Goal: Check status: Check status

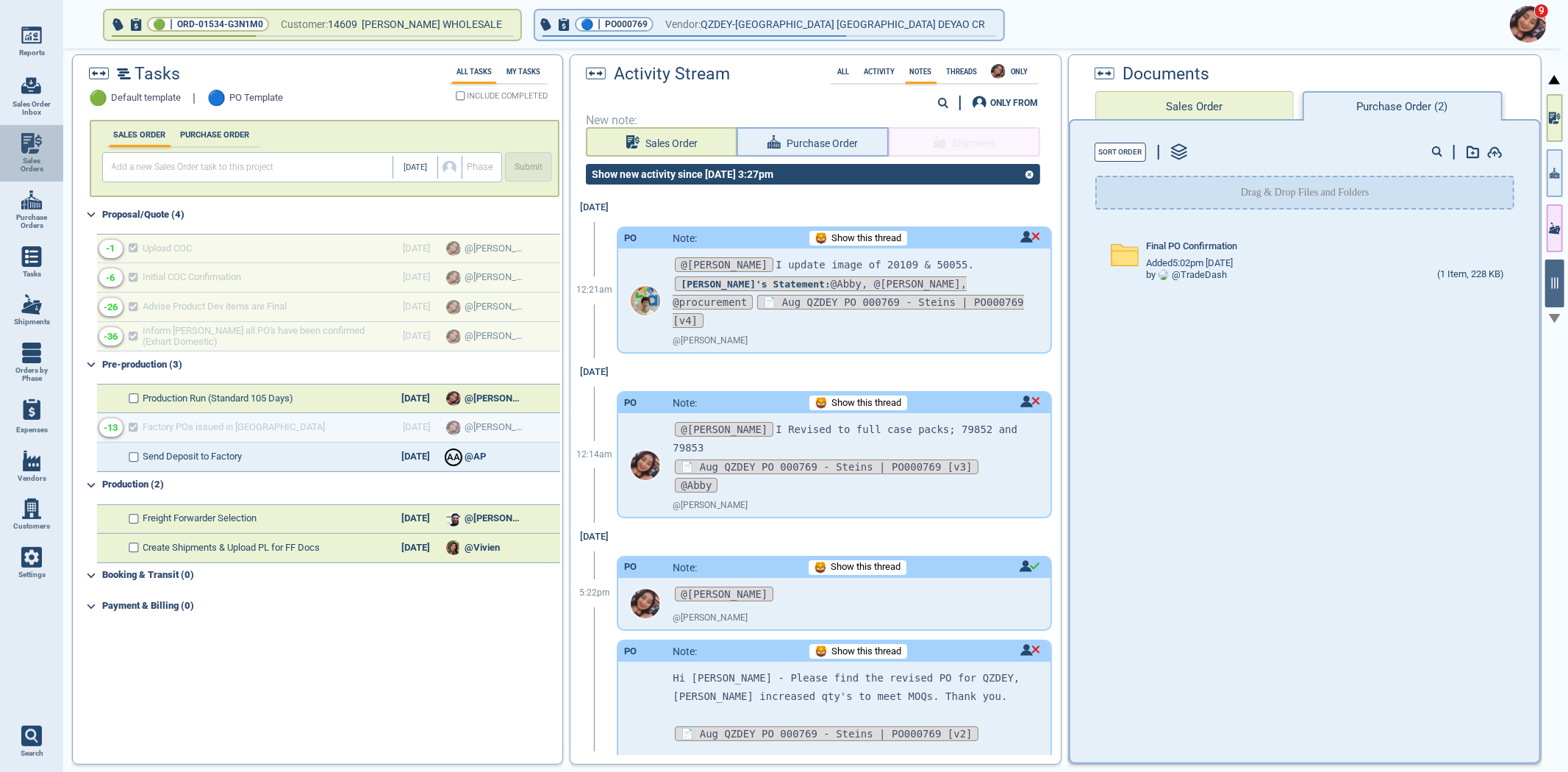
click at [12, 178] on link "Sales Orders" at bounding box center [31, 152] width 63 height 56
select select "50"
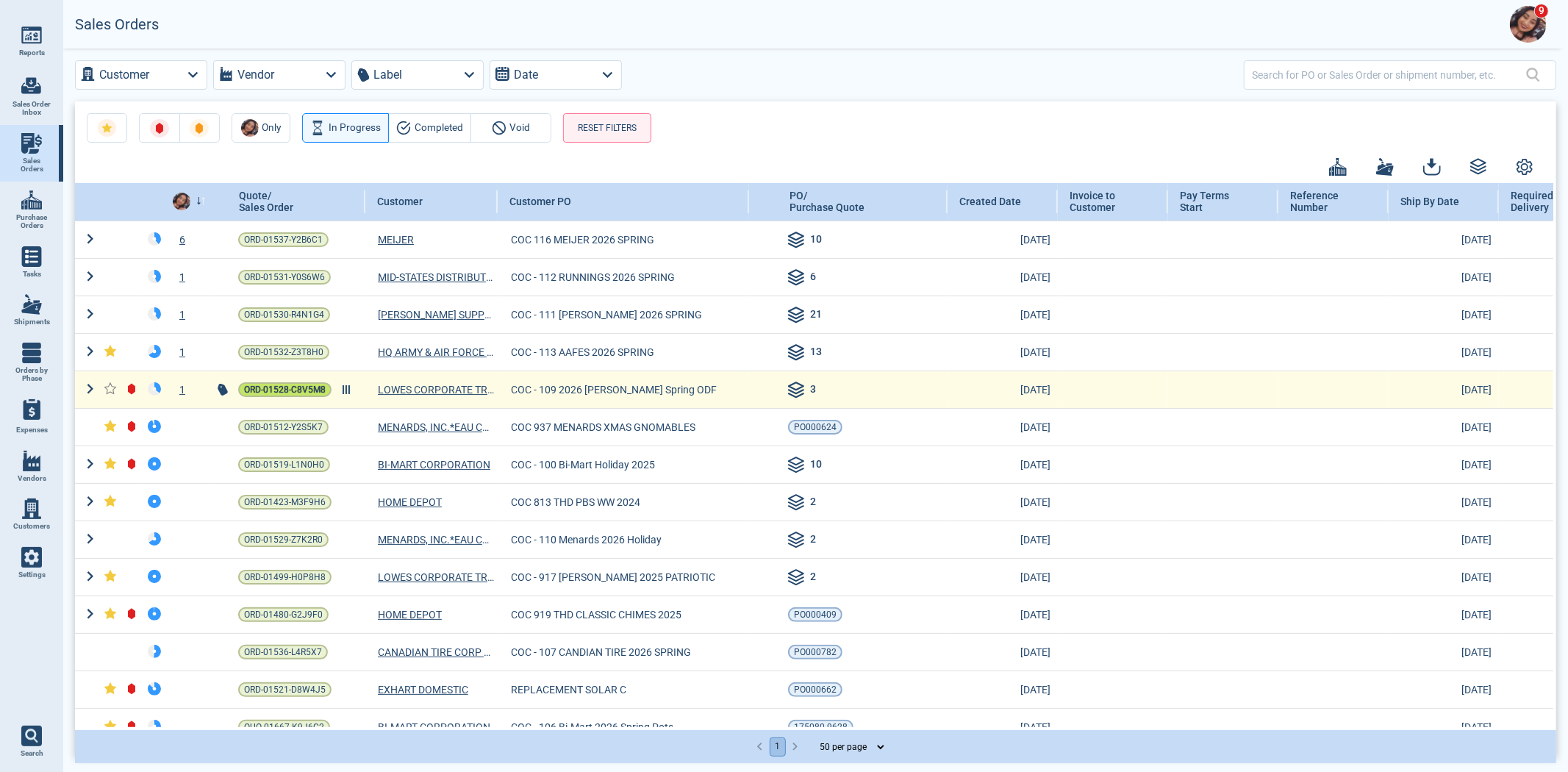
click at [278, 383] on span "ORD-01528-C8V5M8" at bounding box center [285, 389] width 81 height 15
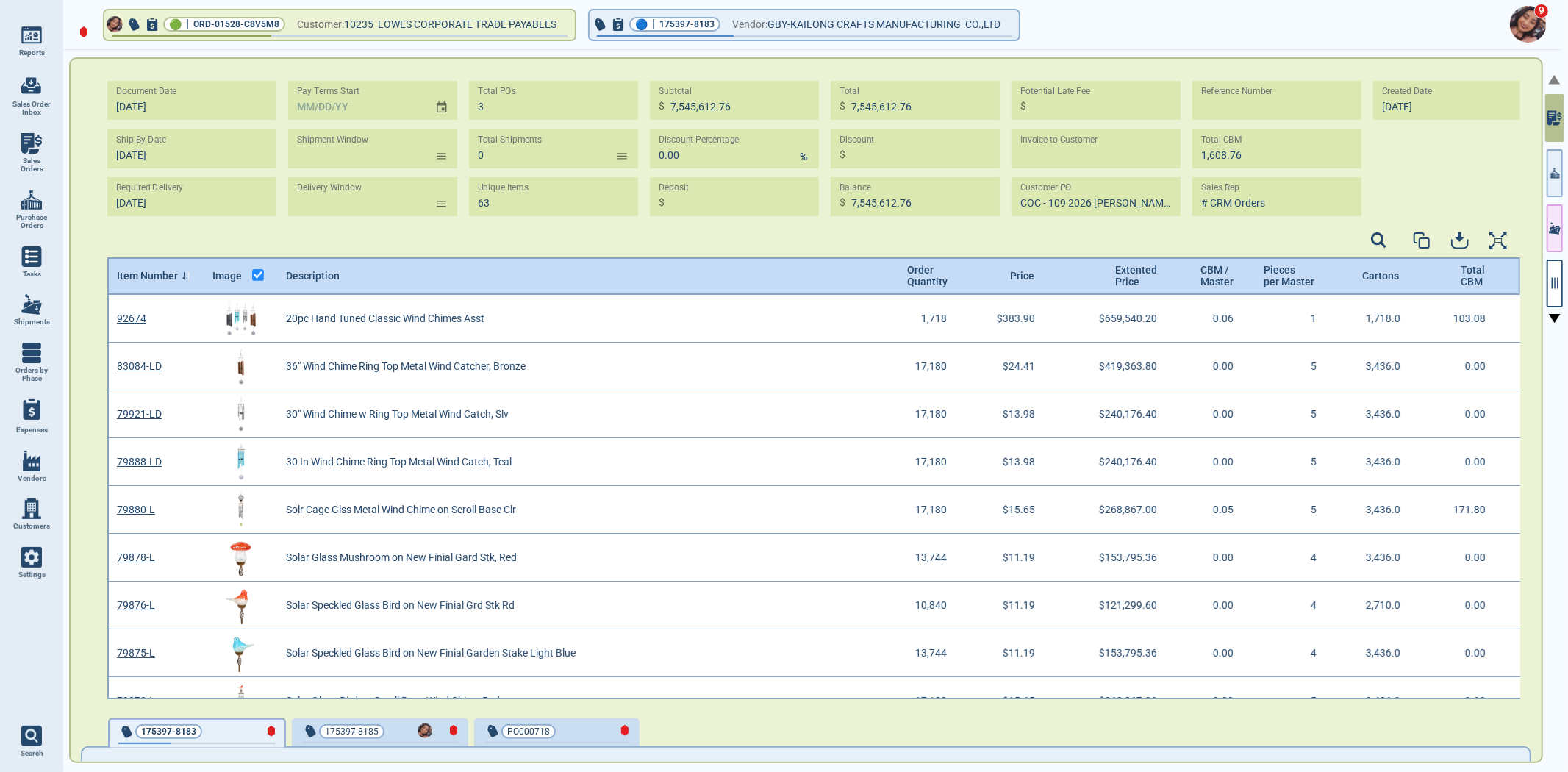
click at [1564, 170] on div at bounding box center [1555, 411] width 21 height 726
click at [1559, 174] on icon "button" at bounding box center [1555, 173] width 10 height 10
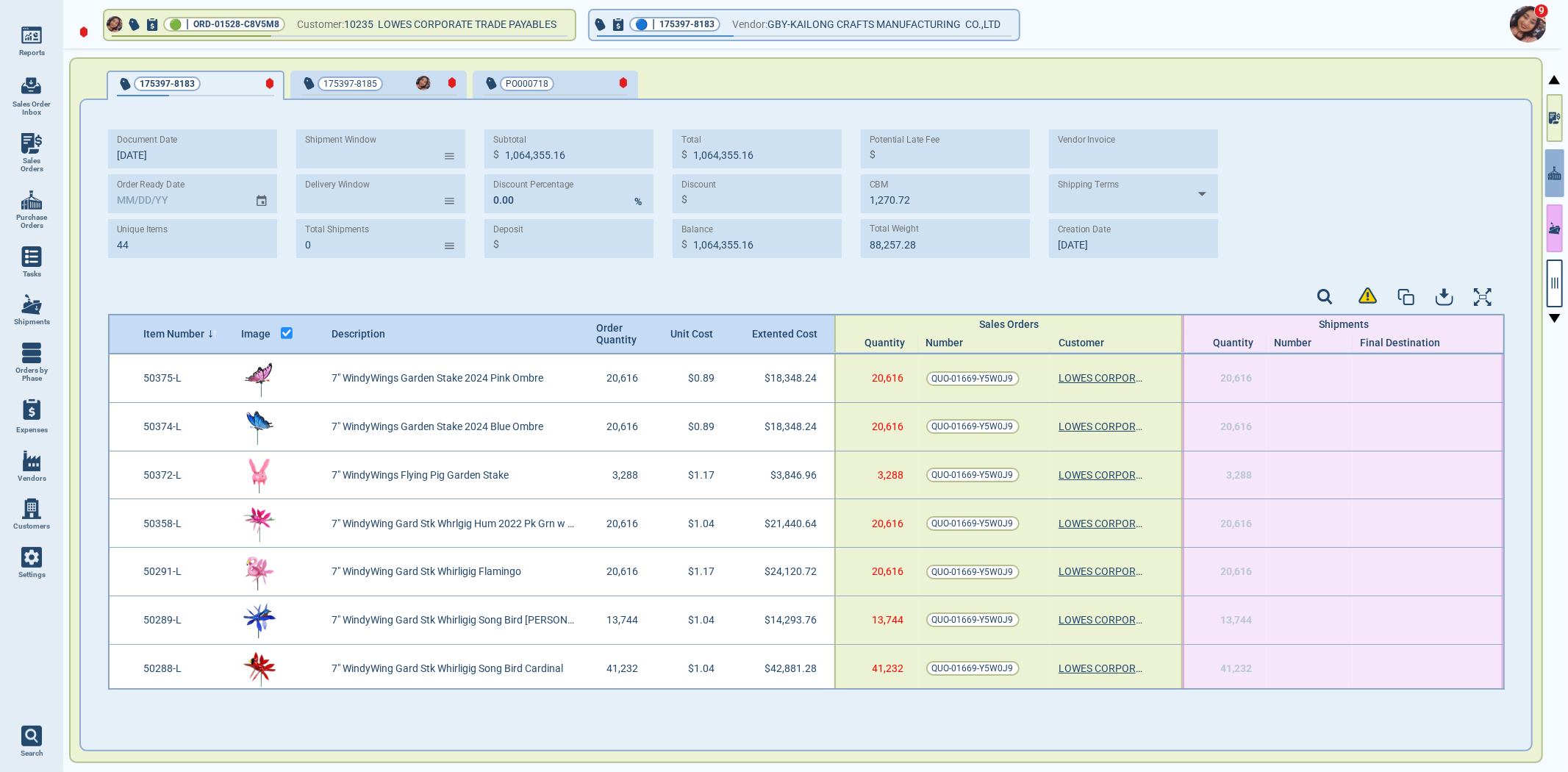
drag, startPoint x: 1552, startPoint y: 119, endPoint x: 1557, endPoint y: 242, distance: 123.1
click at [1552, 118] on icon "button" at bounding box center [1555, 118] width 12 height 16
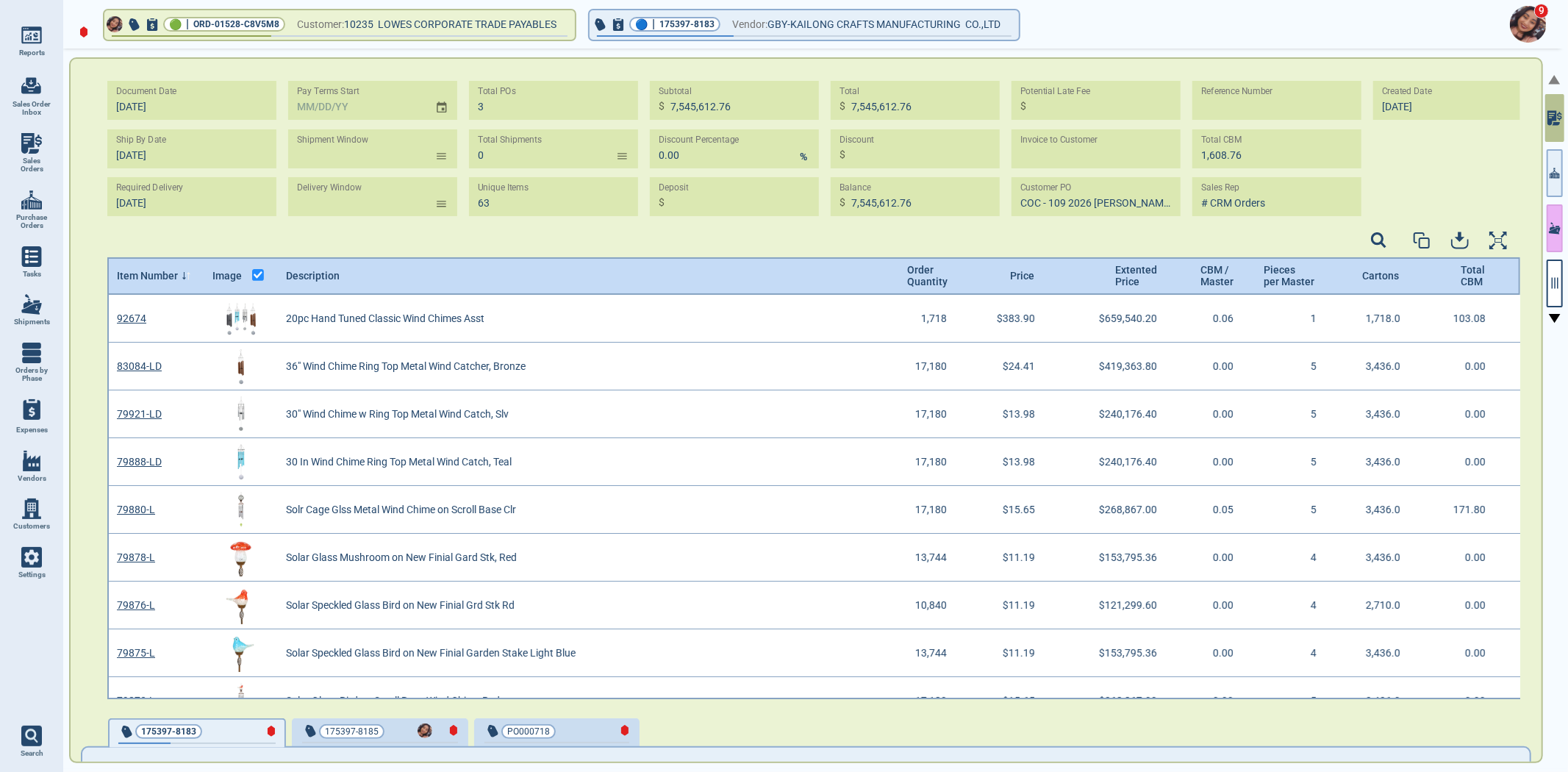
scroll to position [400, 1410]
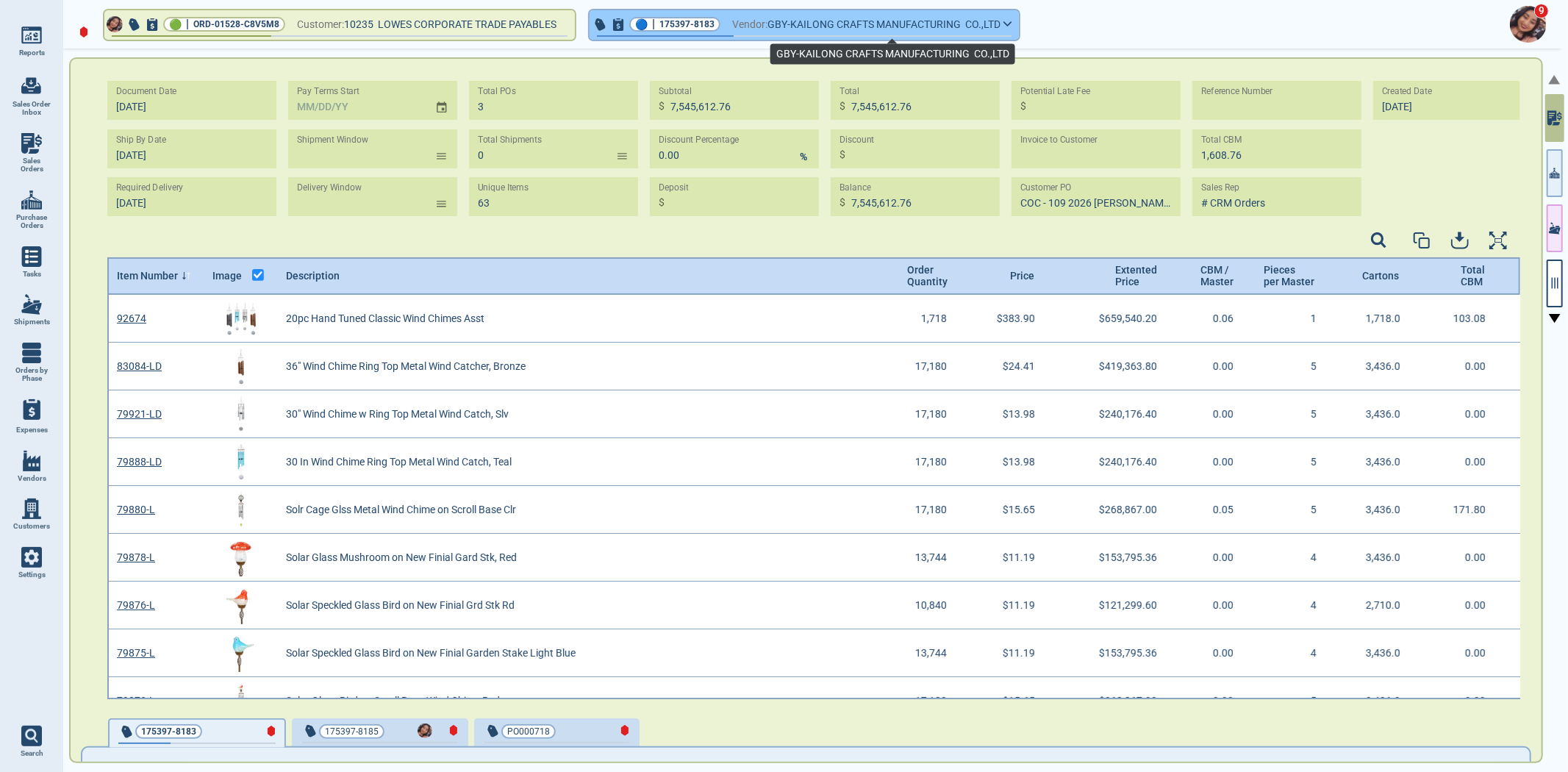
click at [792, 28] on span "GBY-KAILONG CRAFTS MANUFACTURING CO.,LTD" at bounding box center [884, 24] width 233 height 18
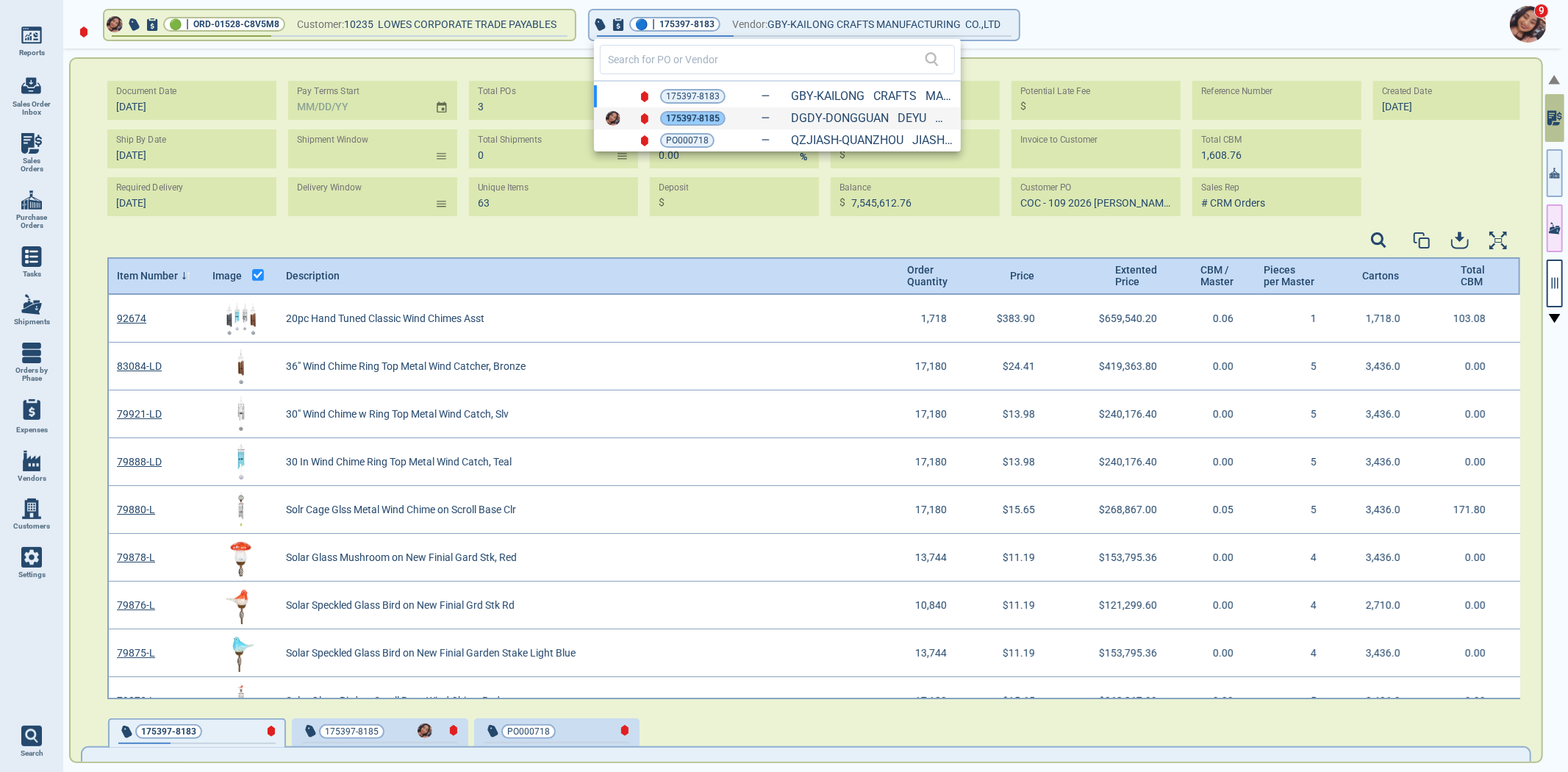
click at [705, 118] on span "175397-8185" at bounding box center [693, 118] width 54 height 15
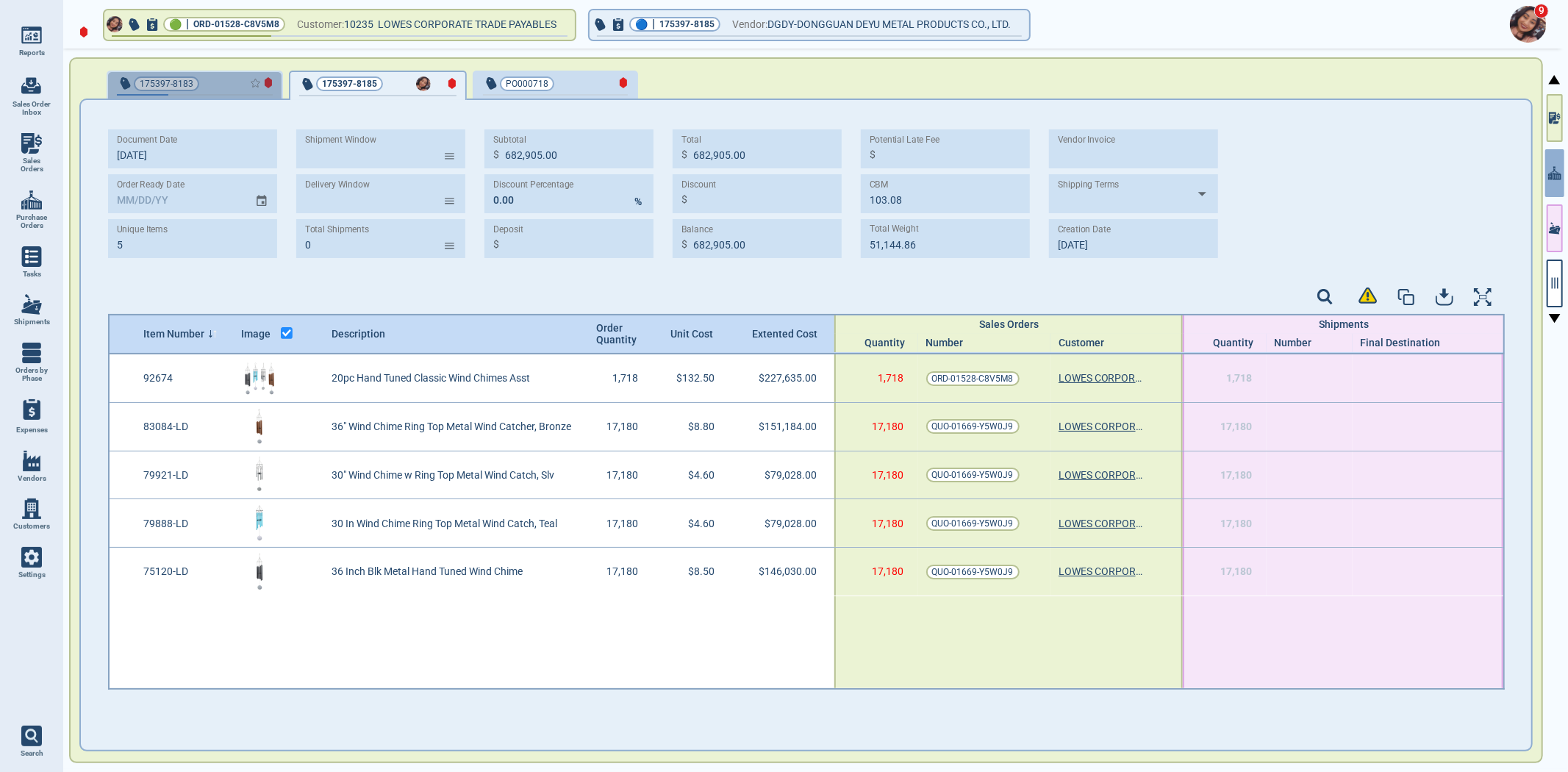
click at [223, 86] on div "button" at bounding box center [248, 83] width 50 height 16
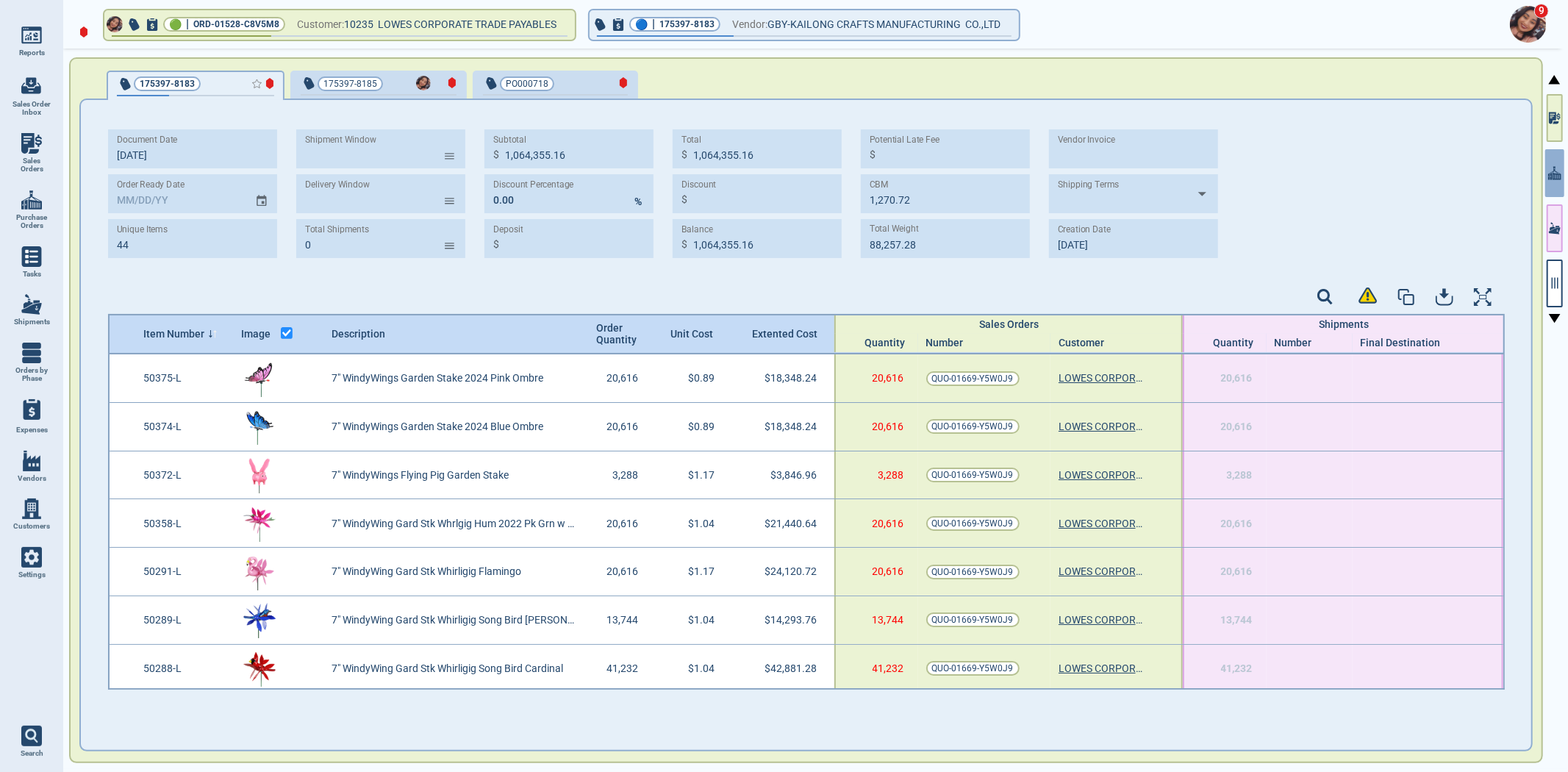
type input "44"
type input "1,064,355.16"
type input "1,270.72"
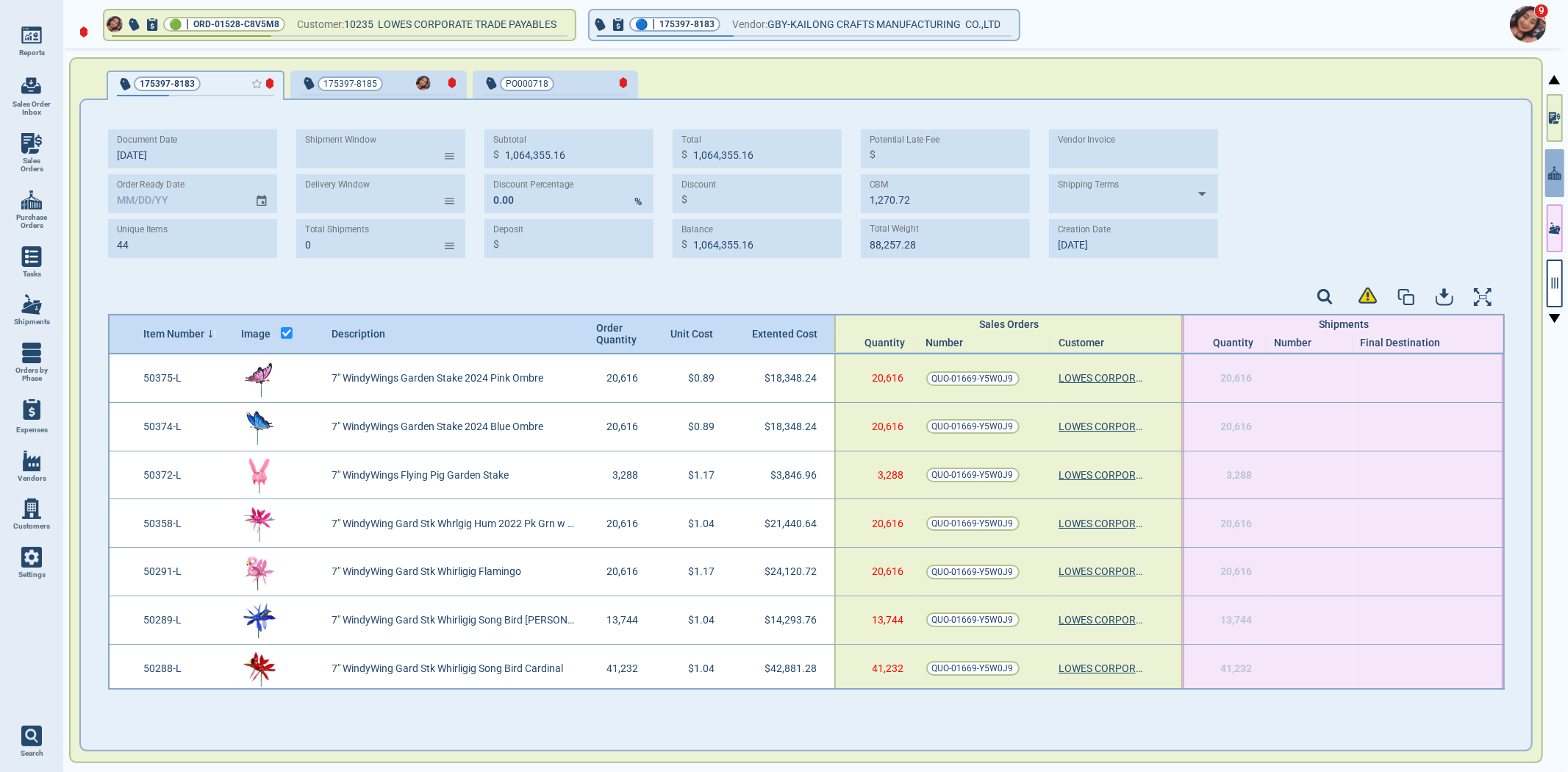
type input "88,257.28"
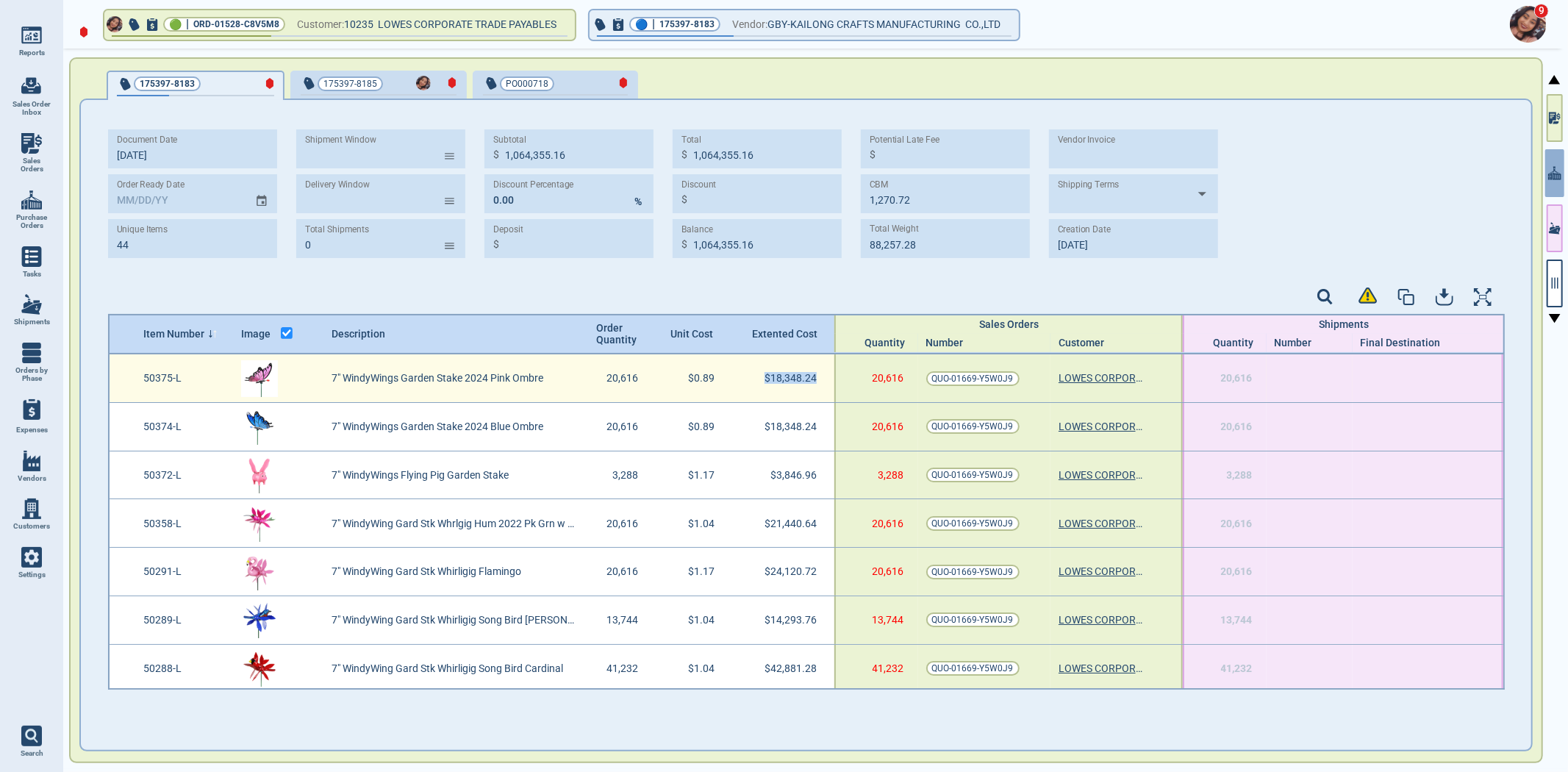
drag, startPoint x: 755, startPoint y: 376, endPoint x: 824, endPoint y: 391, distance: 70.6
click at [824, 391] on div "$18,348.24" at bounding box center [785, 377] width 98 height 48
drag, startPoint x: 139, startPoint y: 380, endPoint x: 192, endPoint y: 384, distance: 53.2
click at [192, 384] on div "50375-L" at bounding box center [184, 377] width 98 height 48
drag, startPoint x: 815, startPoint y: 383, endPoint x: 119, endPoint y: 390, distance: 696.0
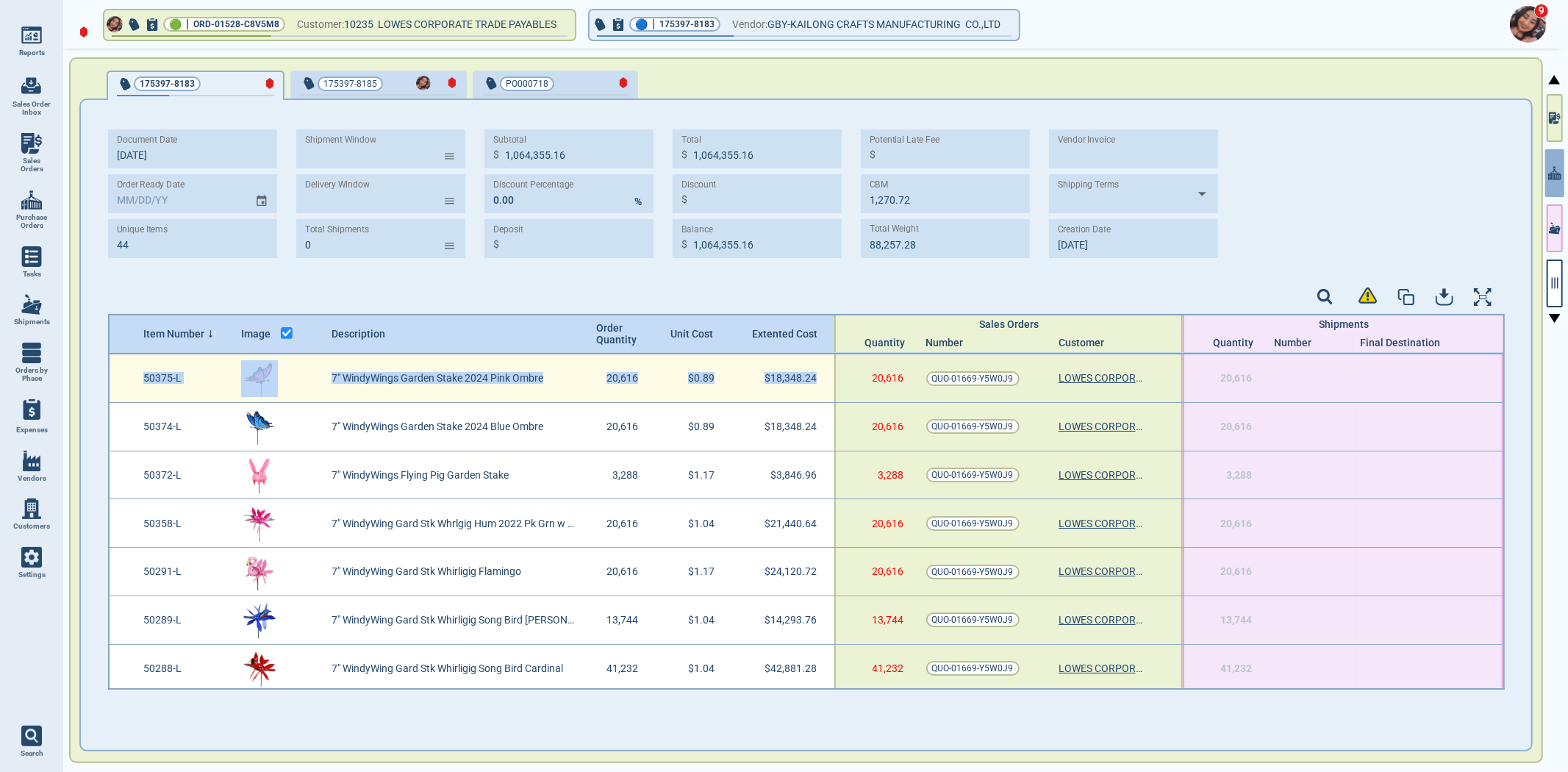
click at [119, 388] on div "50375-L 7" WindyWings Garden Stake 2024 Pink Ombre 20,616 $0.89 $18,348.24 20,6…" at bounding box center [807, 378] width 1394 height 48
click at [721, 383] on div "$0.89" at bounding box center [699, 377] width 76 height 48
click at [782, 383] on div "$18,348.24" at bounding box center [785, 377] width 98 height 48
drag, startPoint x: 138, startPoint y: 377, endPoint x: 180, endPoint y: 384, distance: 42.6
click at [180, 384] on div "50375-L" at bounding box center [184, 377] width 98 height 48
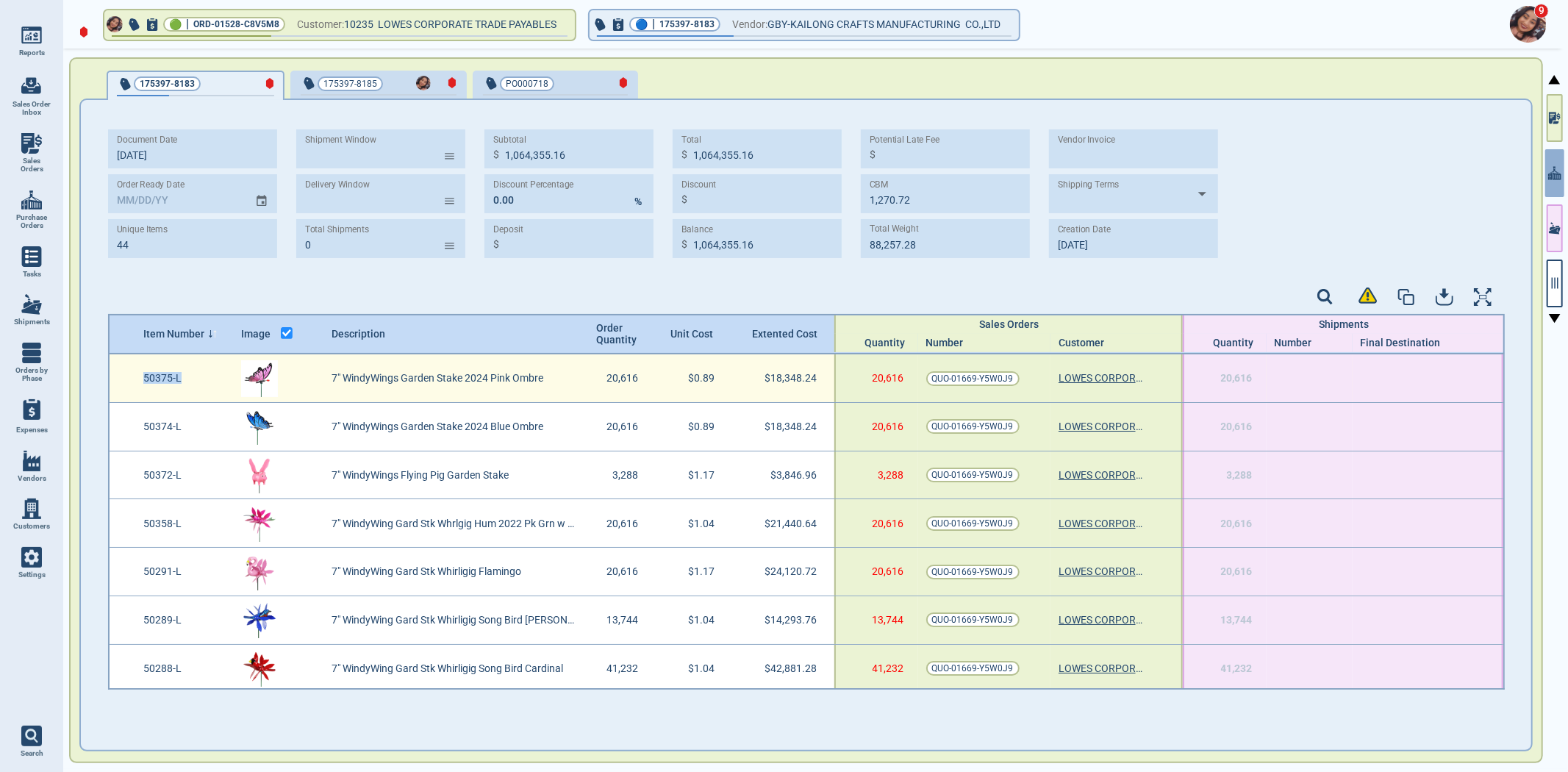
click at [180, 384] on div "50375-L" at bounding box center [184, 377] width 98 height 48
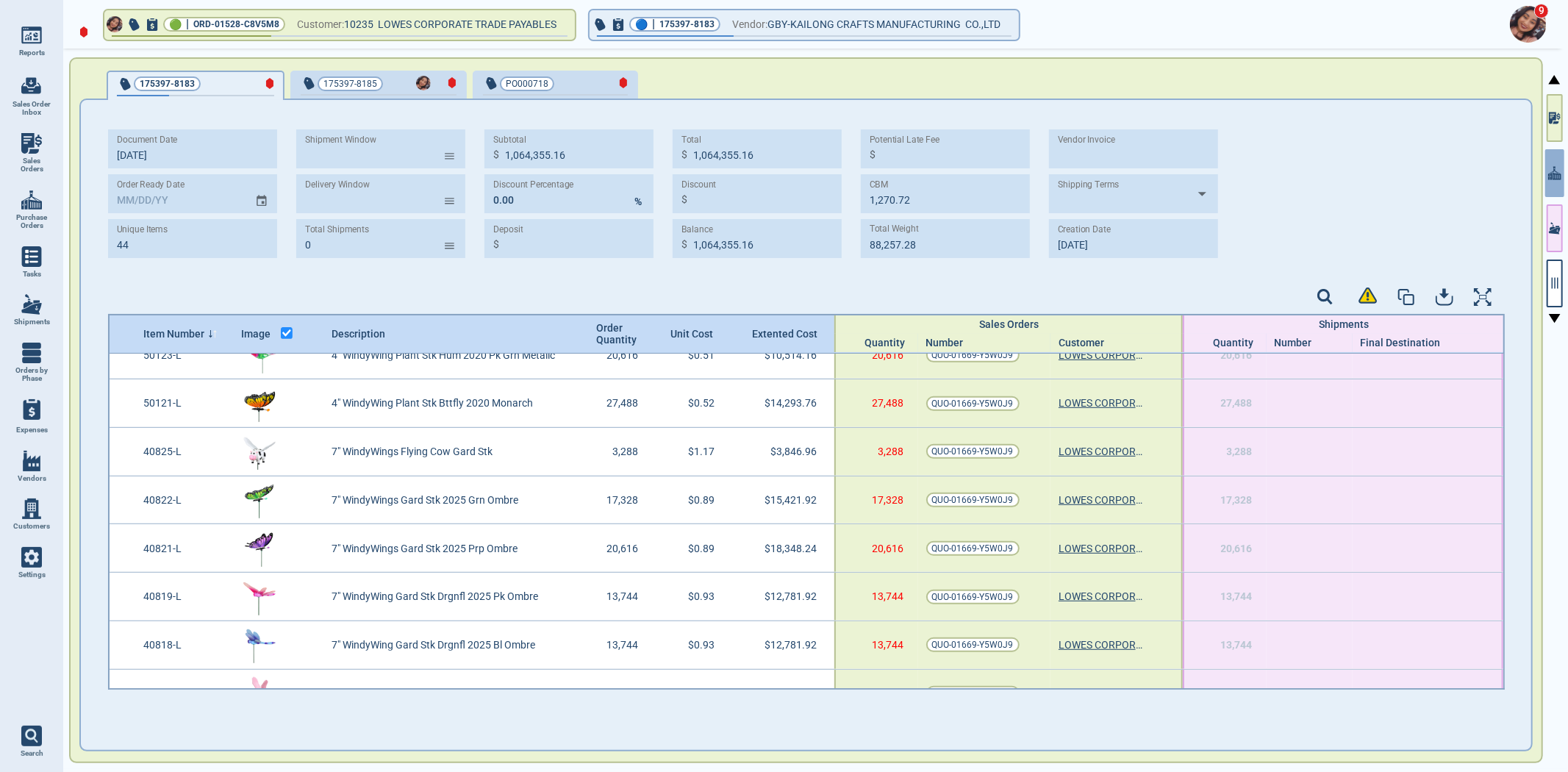
scroll to position [648, 0]
drag, startPoint x: 685, startPoint y: 673, endPoint x: 576, endPoint y: 741, distance: 128.5
click at [576, 744] on div "Document Date [DATE] Order Ready Date Unique Items 44 Shipment Window ​ Deliver…" at bounding box center [806, 425] width 1454 height 653
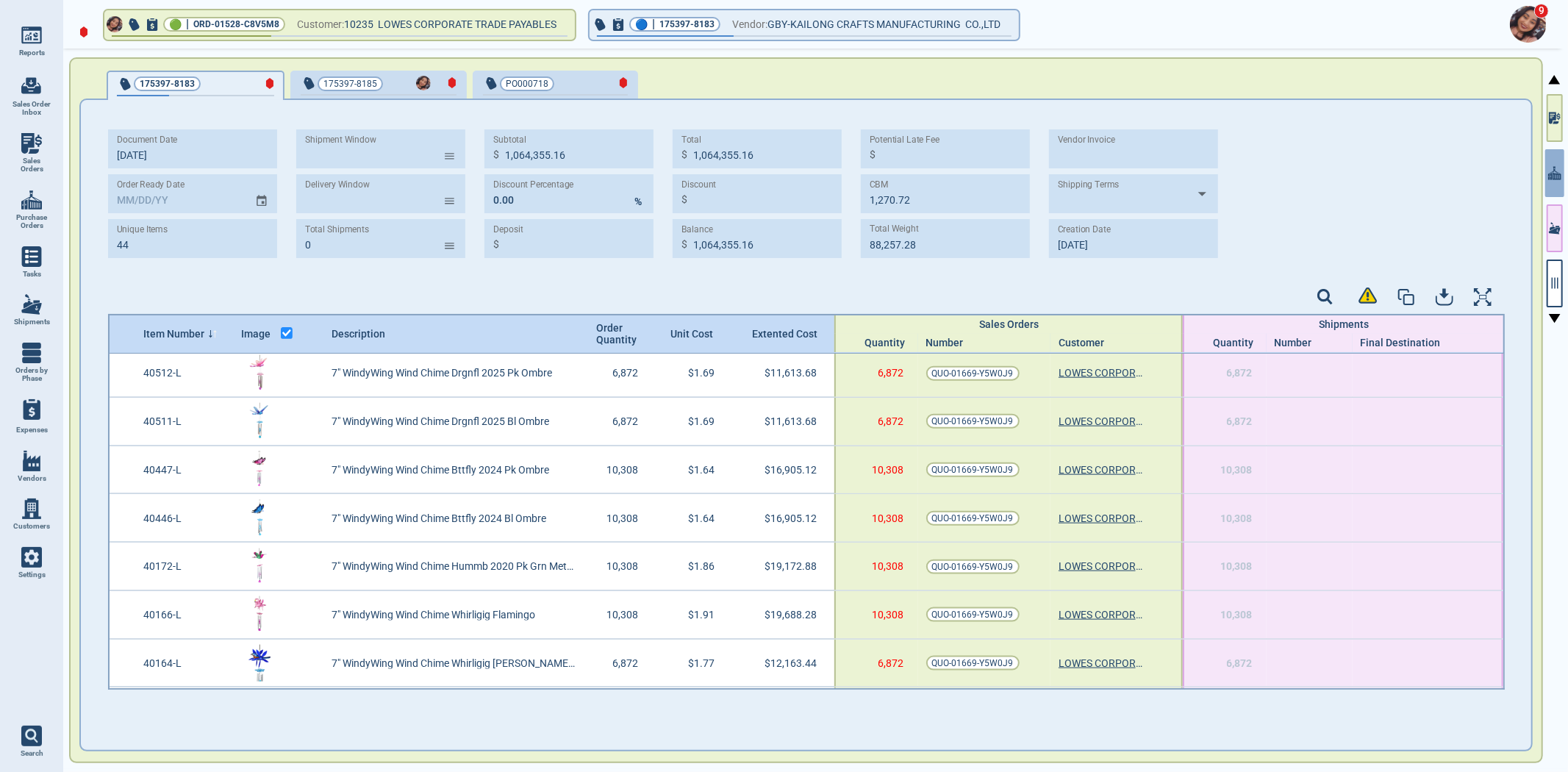
scroll to position [1791, 0]
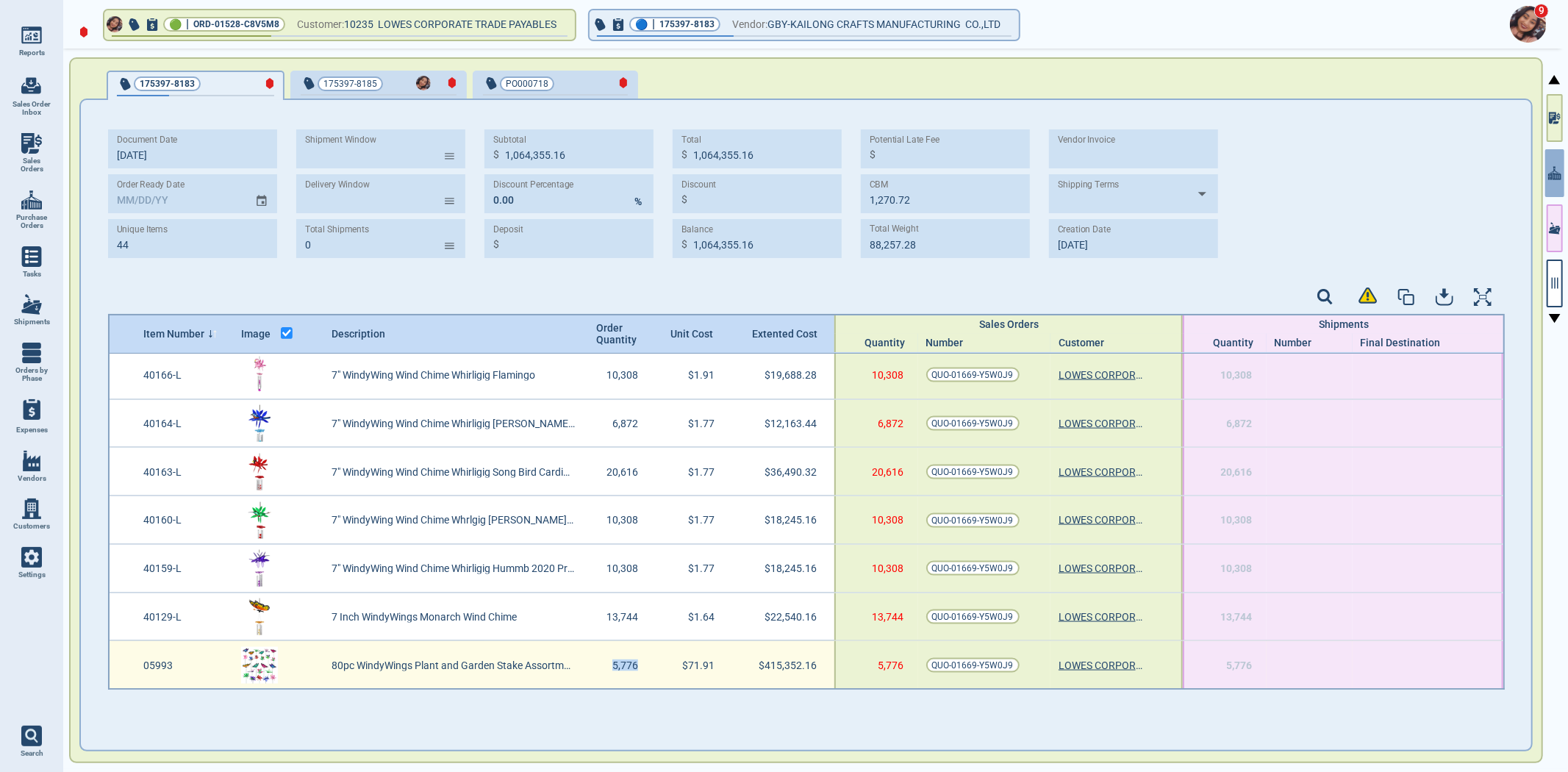
drag, startPoint x: 604, startPoint y: 660, endPoint x: 638, endPoint y: 665, distance: 34.4
click at [638, 665] on div "5,776" at bounding box center [622, 664] width 76 height 48
click at [638, 675] on div "5,776" at bounding box center [622, 664] width 76 height 48
drag, startPoint x: 133, startPoint y: 666, endPoint x: 149, endPoint y: 670, distance: 16.5
click at [149, 670] on div "05993" at bounding box center [184, 664] width 98 height 48
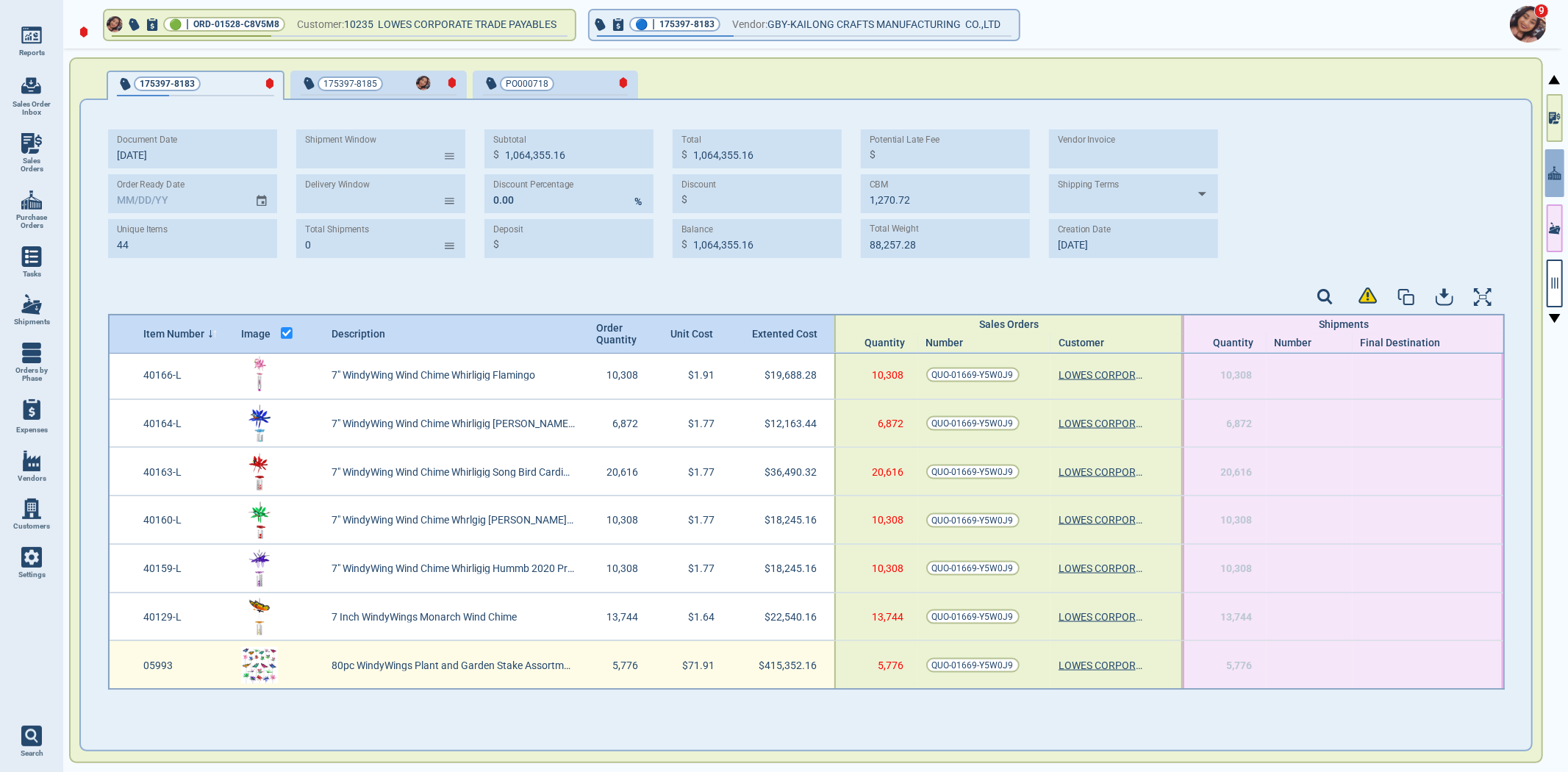
click at [158, 672] on div "05993" at bounding box center [184, 664] width 98 height 48
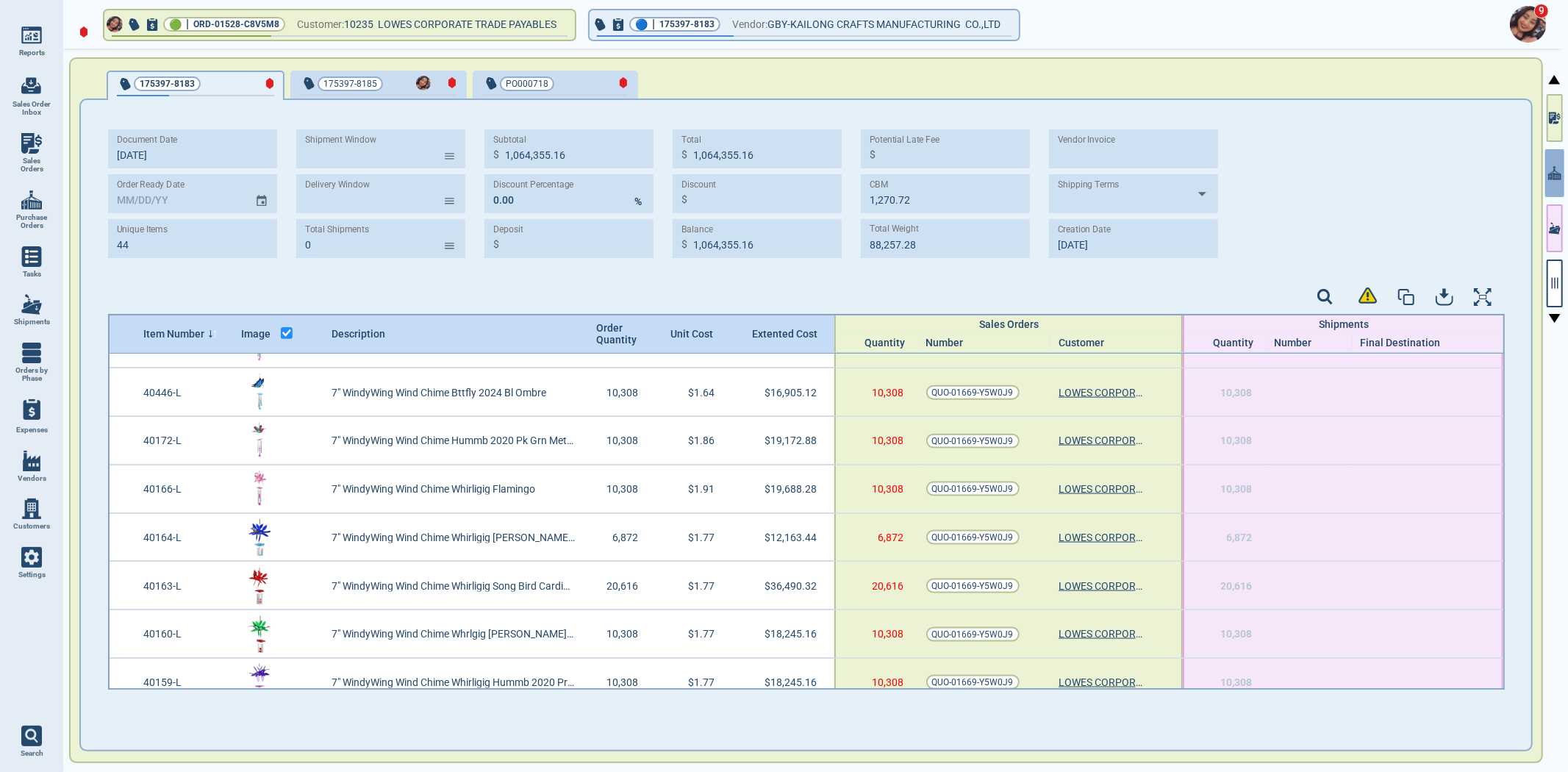
scroll to position [1056, 0]
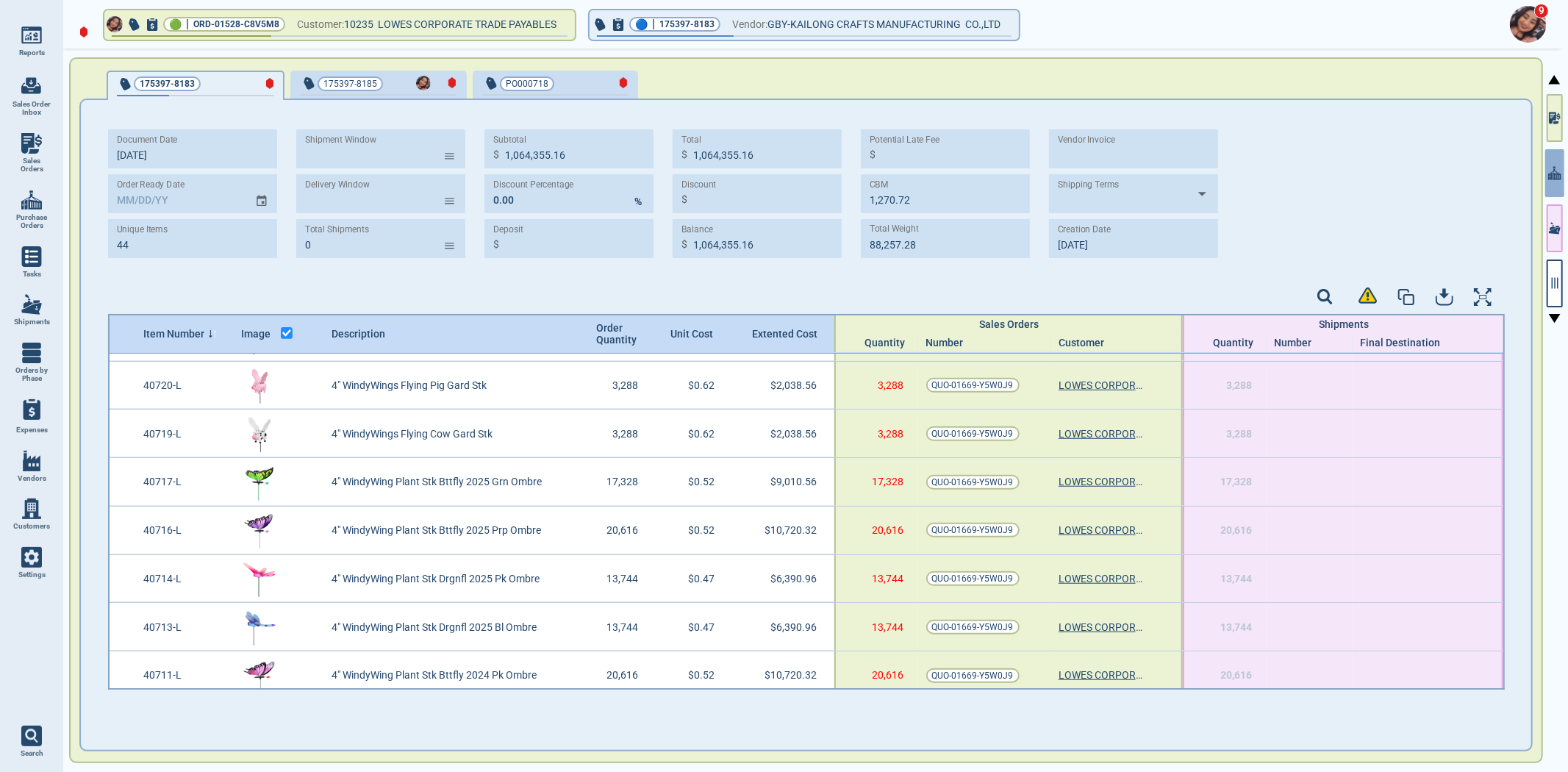
click at [388, 86] on span "175397-8185" at bounding box center [353, 83] width 106 height 15
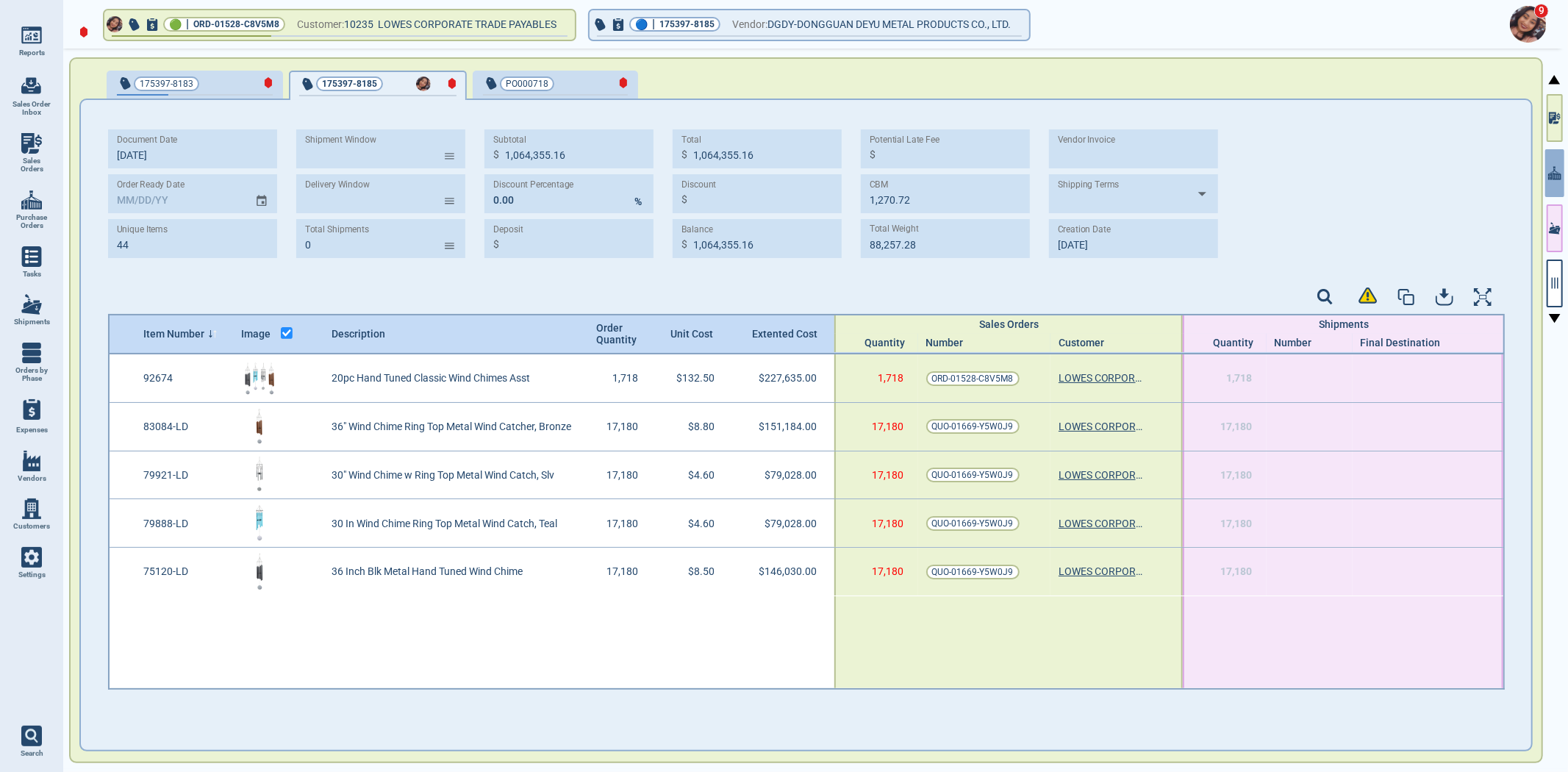
type input "5"
type input "682,905.00"
type input "103.08"
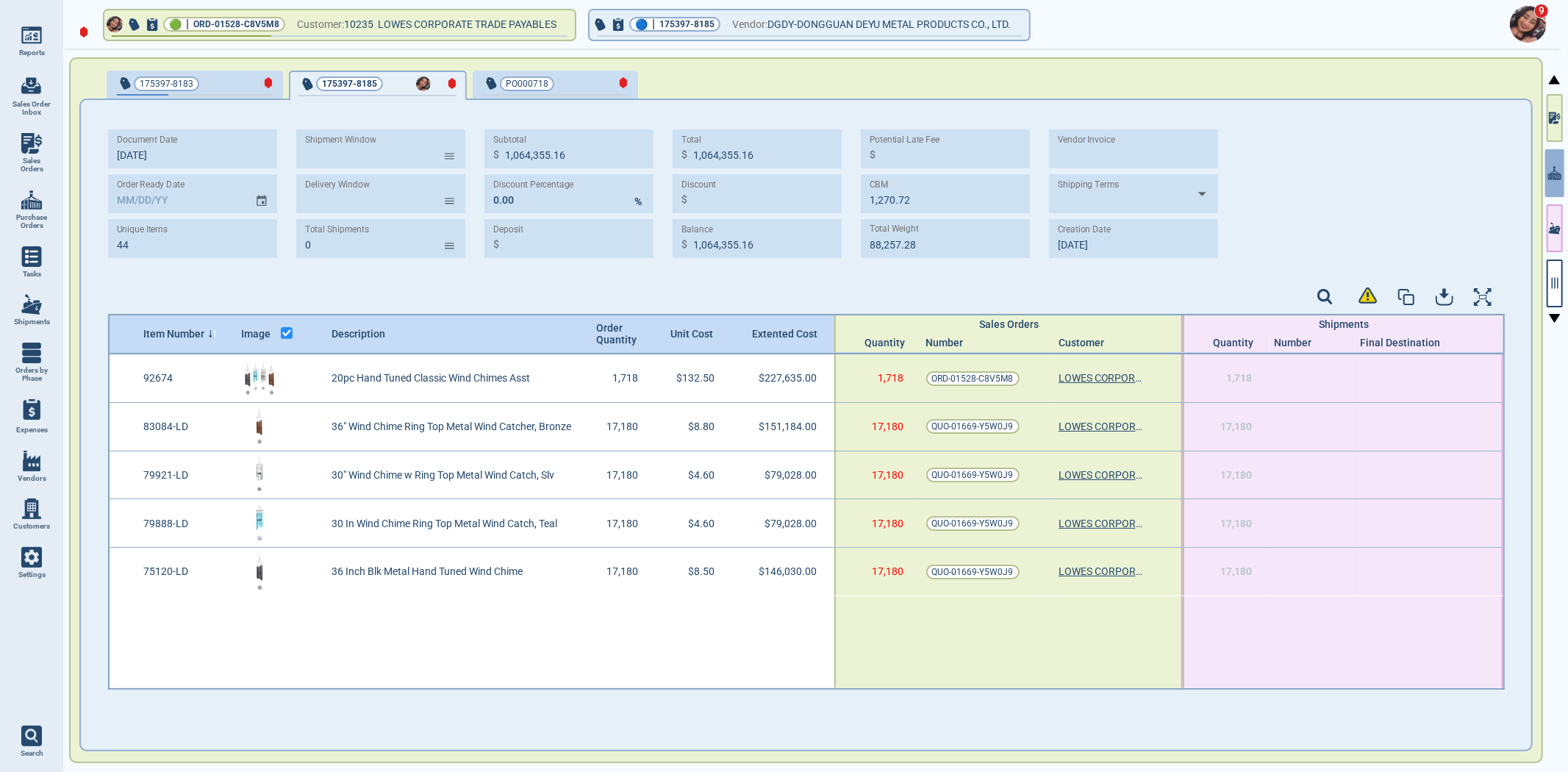
type input "51,144.86"
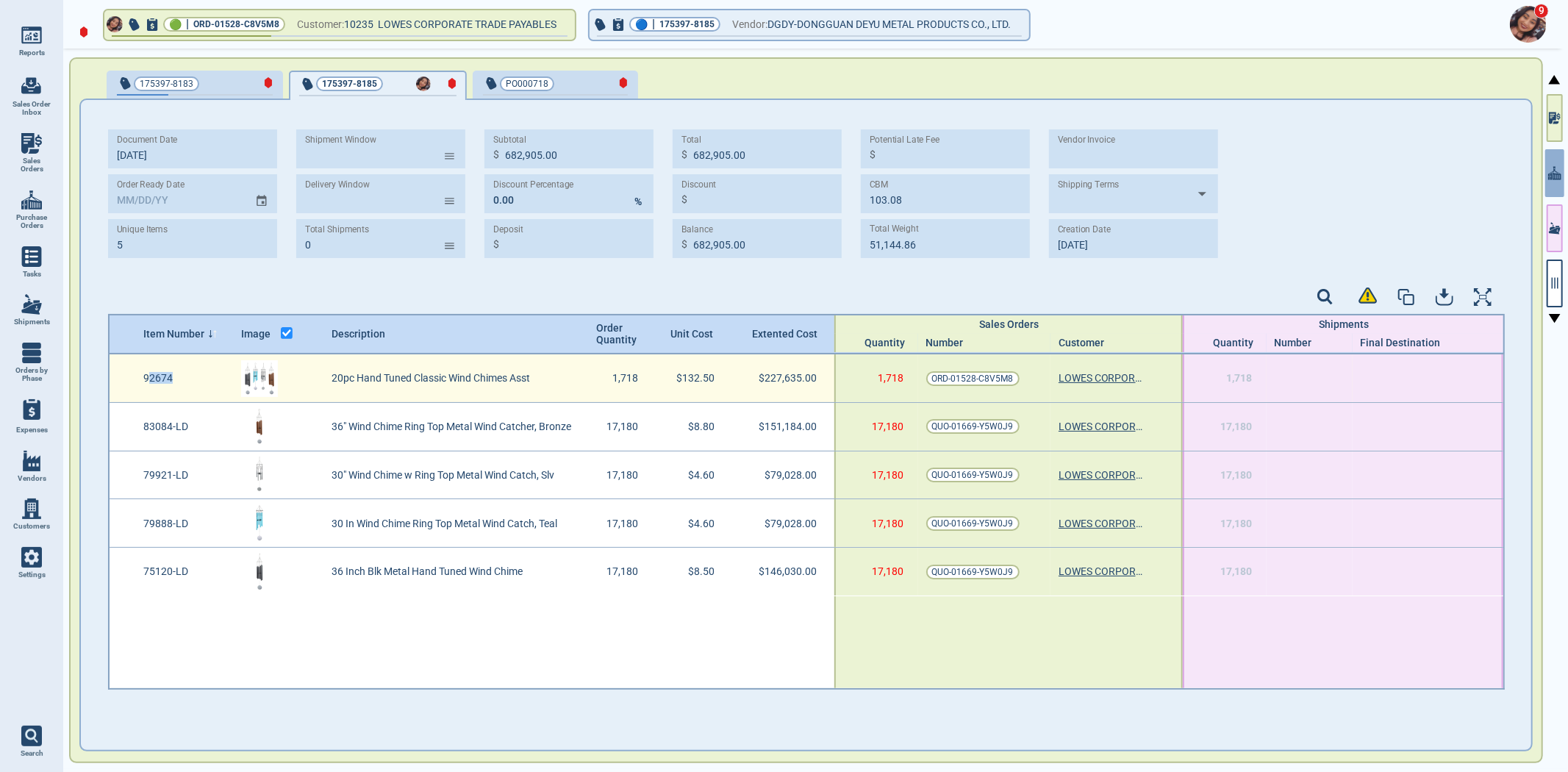
drag, startPoint x: 145, startPoint y: 375, endPoint x: 177, endPoint y: 383, distance: 33.0
click at [177, 383] on div "92674" at bounding box center [184, 377] width 98 height 48
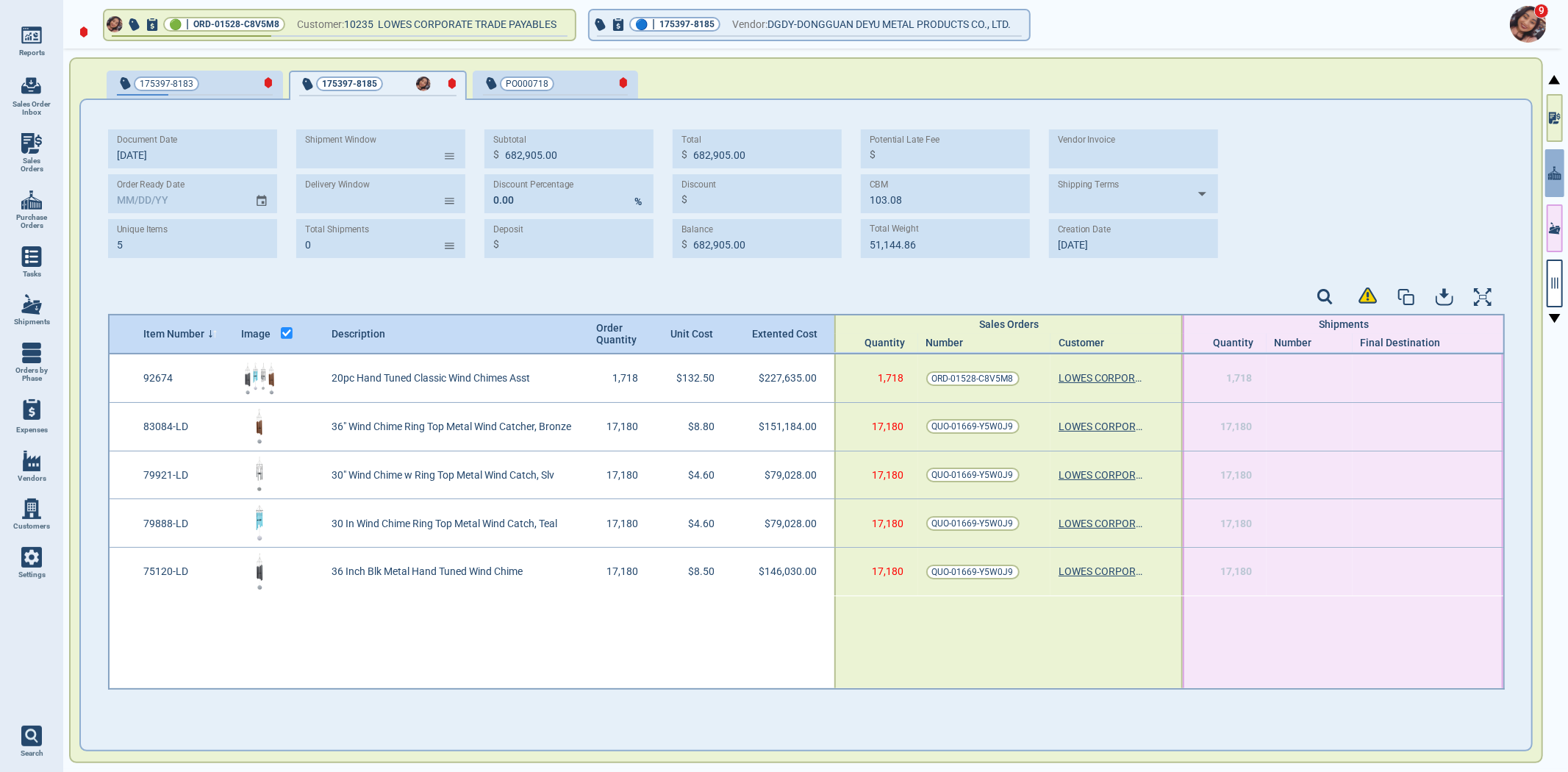
click at [574, 295] on div at bounding box center [806, 299] width 1397 height 30
click at [1567, 119] on div "🟢 | ORD-01528-C8V5M8 Customer: 10235 LOWES CORPORATE TRADE PAYABLES 🔵 | 175397-…" at bounding box center [816, 410] width 1505 height 724
click at [1552, 128] on button "button" at bounding box center [1555, 118] width 16 height 48
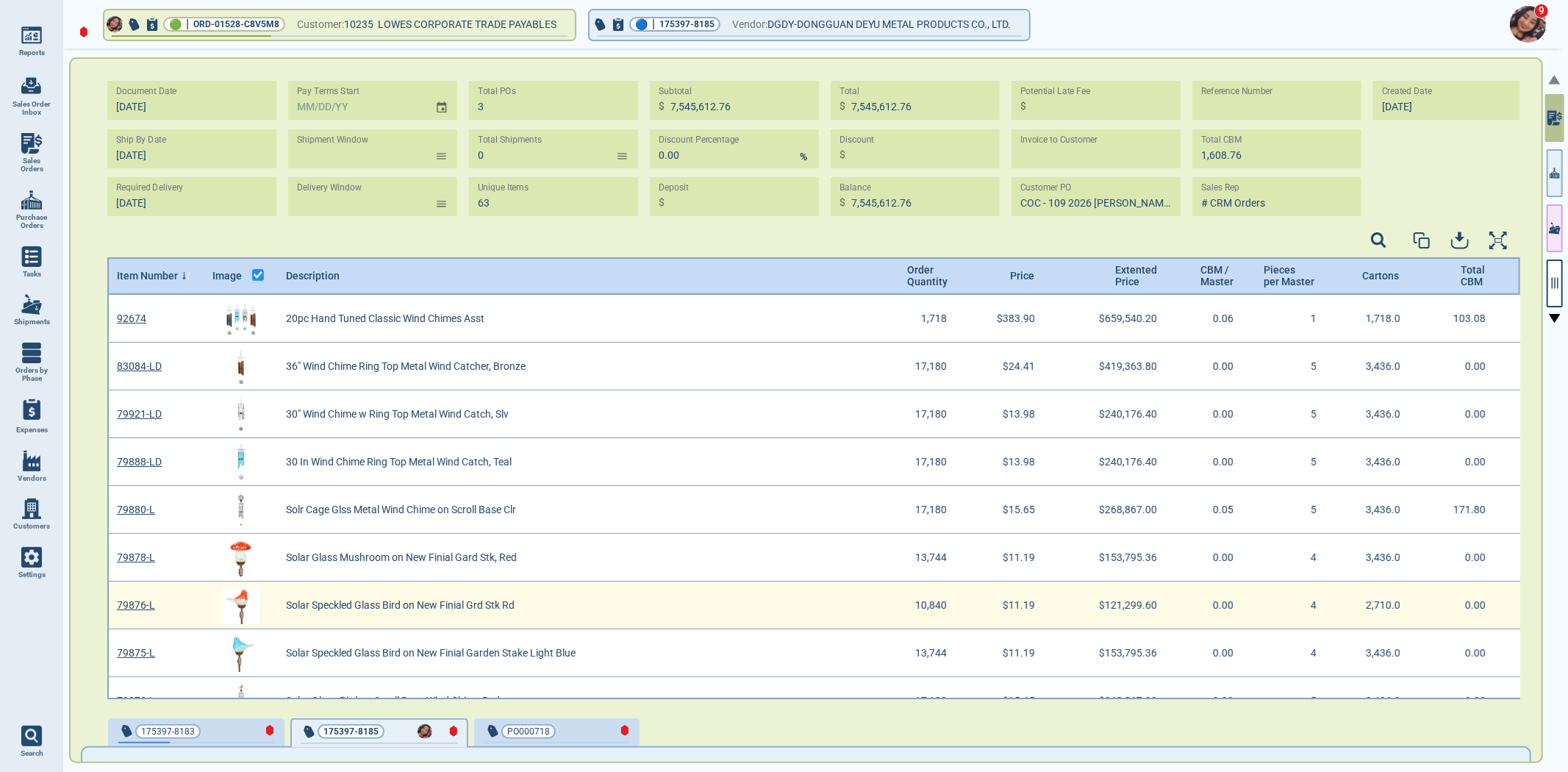
drag, startPoint x: 927, startPoint y: 584, endPoint x: 936, endPoint y: 596, distance: 15.0
